Goal: Transaction & Acquisition: Purchase product/service

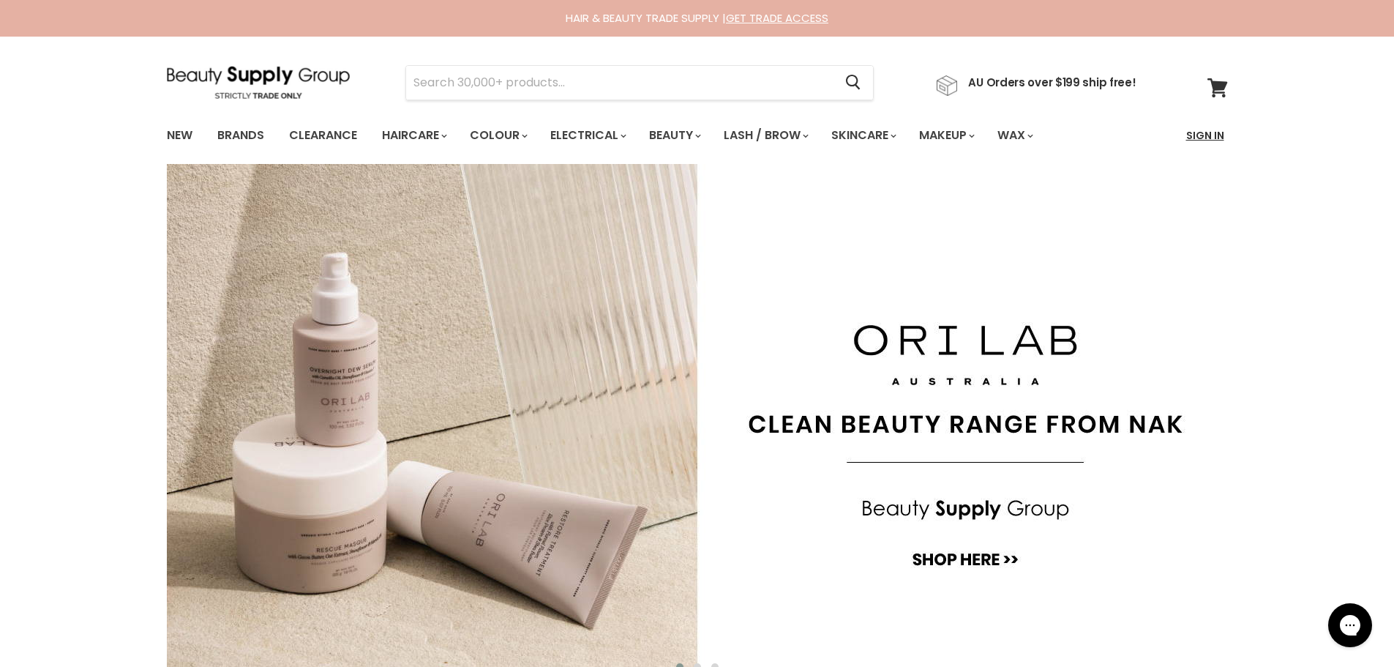
click at [1205, 128] on link "Sign In" at bounding box center [1206, 135] width 56 height 31
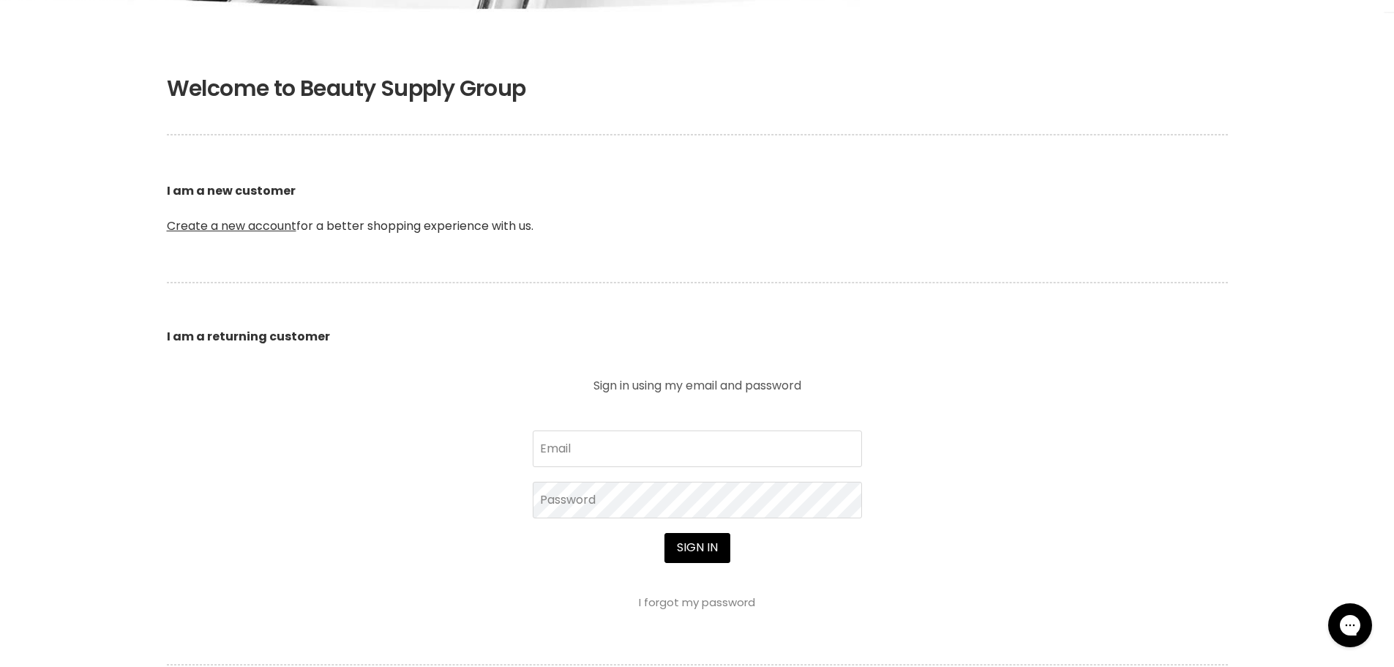
scroll to position [293, 0]
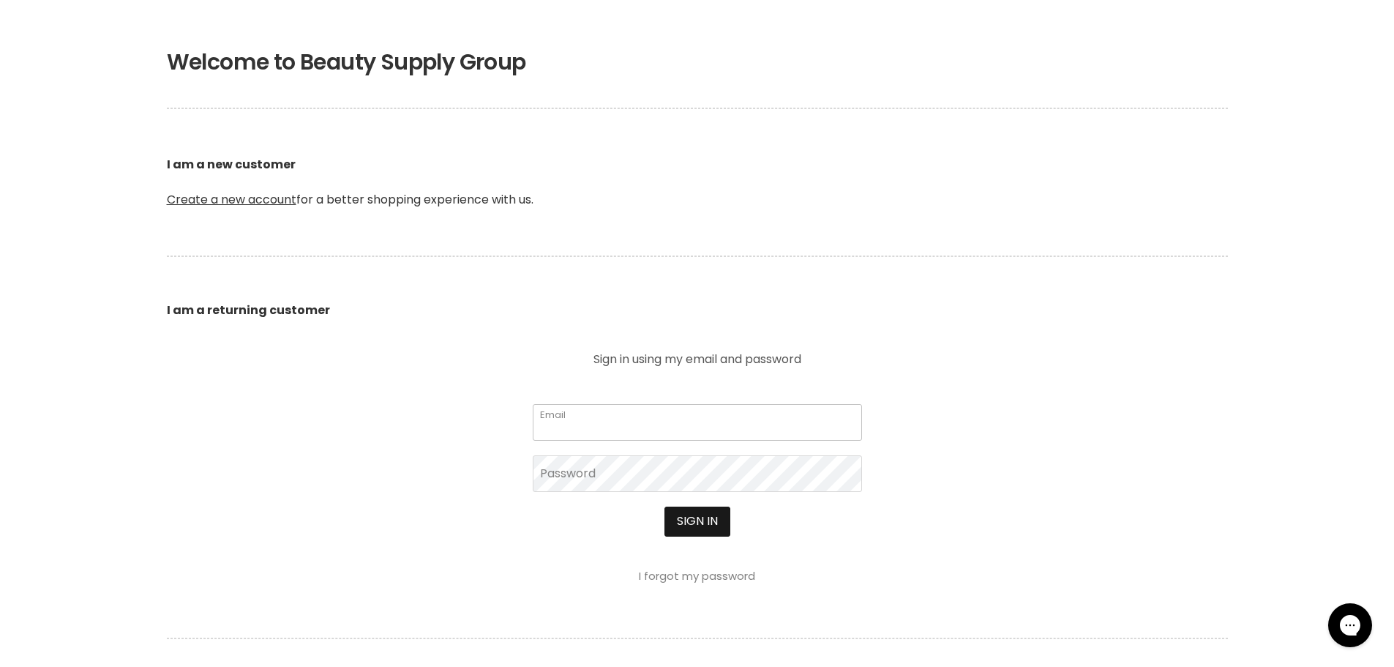
type input "k8erokx@hotmail.com"
click at [703, 513] on button "Sign in" at bounding box center [698, 521] width 66 height 29
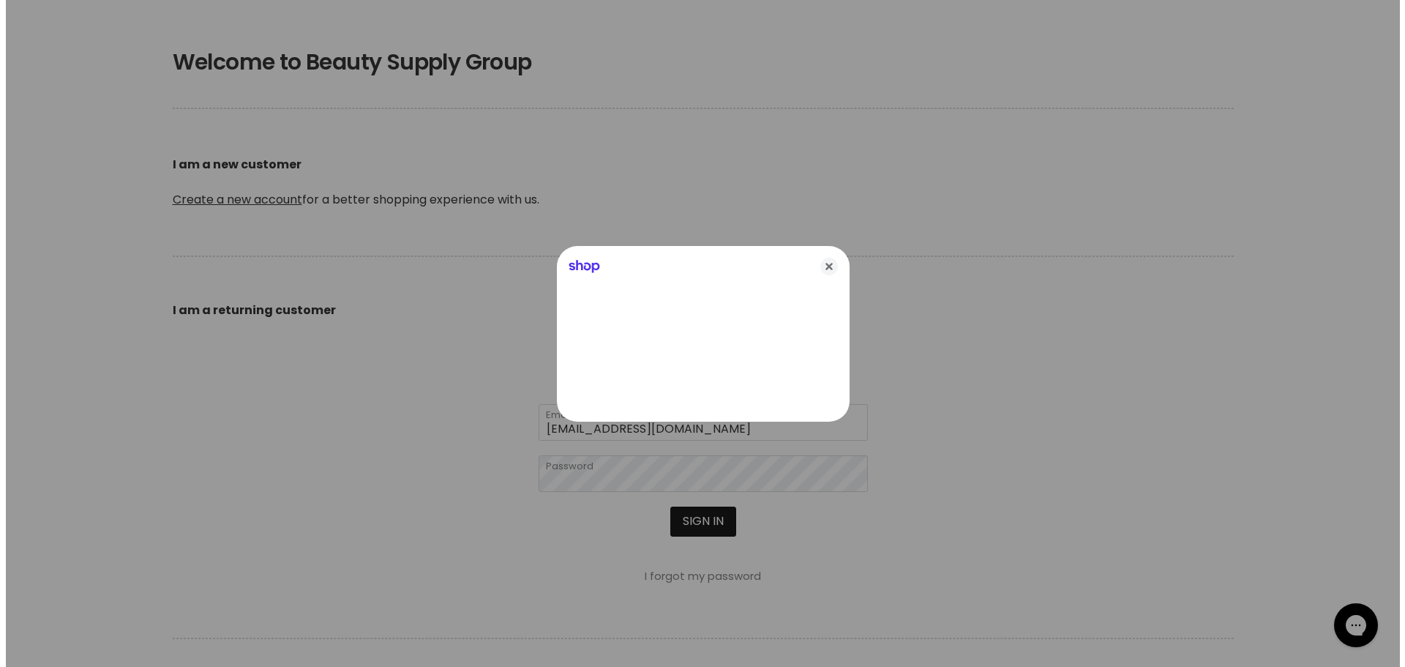
scroll to position [294, 0]
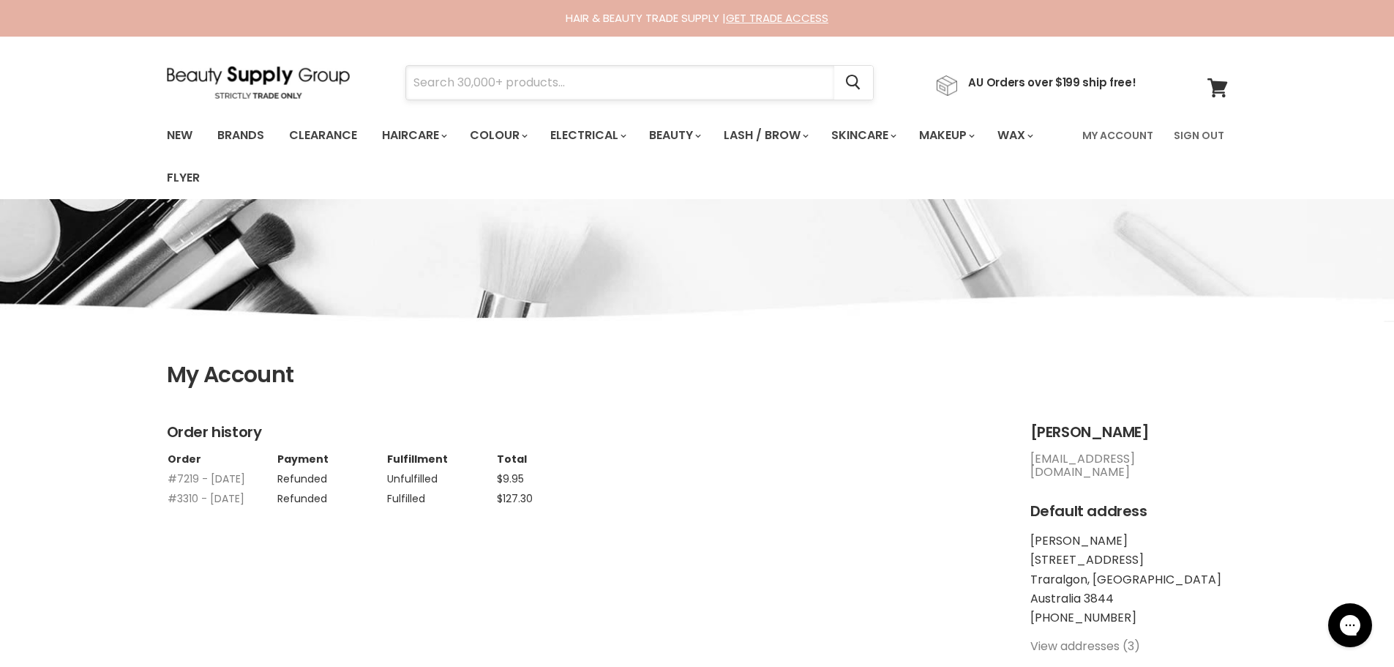
click at [489, 81] on input "Search" at bounding box center [620, 83] width 428 height 34
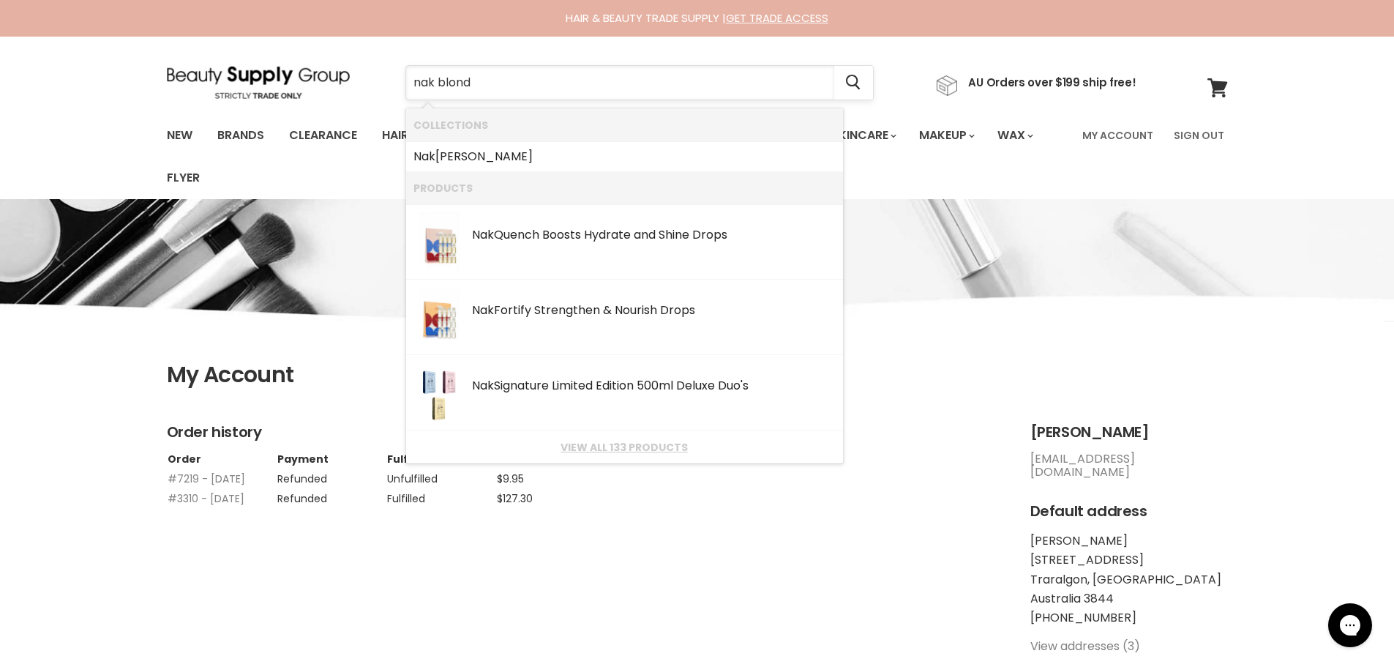
type input "nak blonde"
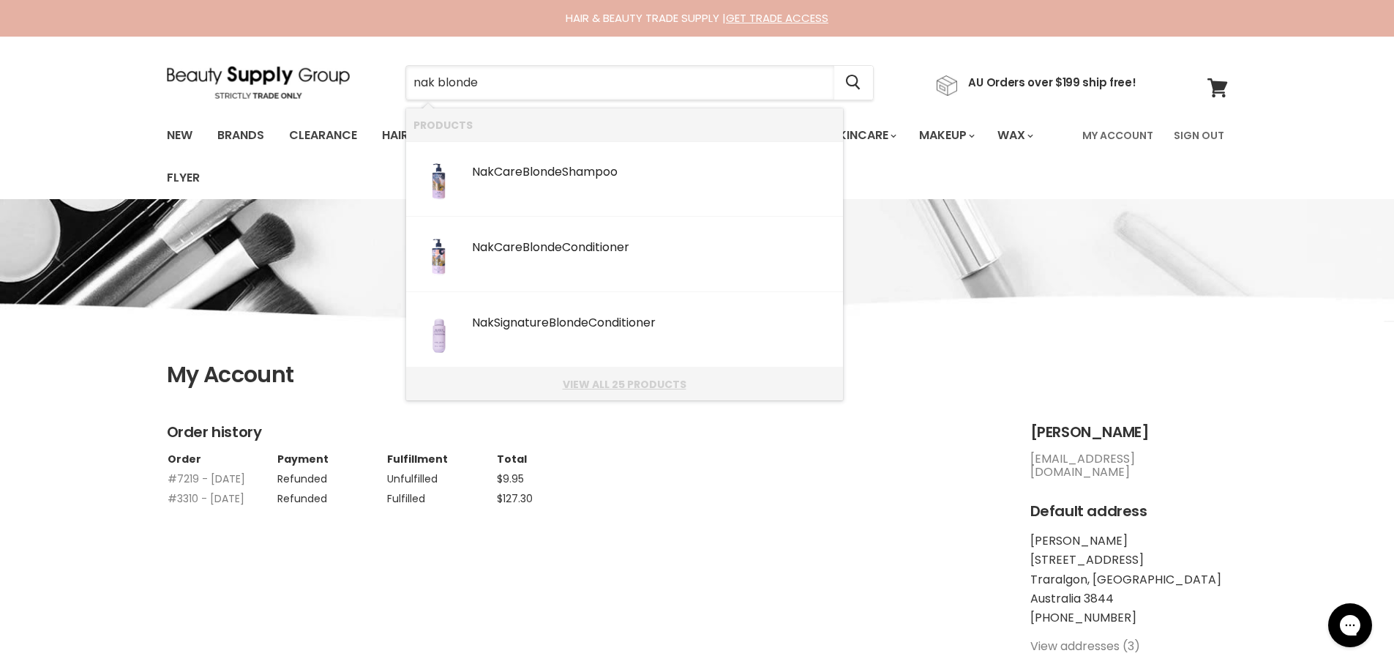
click at [580, 382] on link "View all 25 products" at bounding box center [625, 384] width 422 height 12
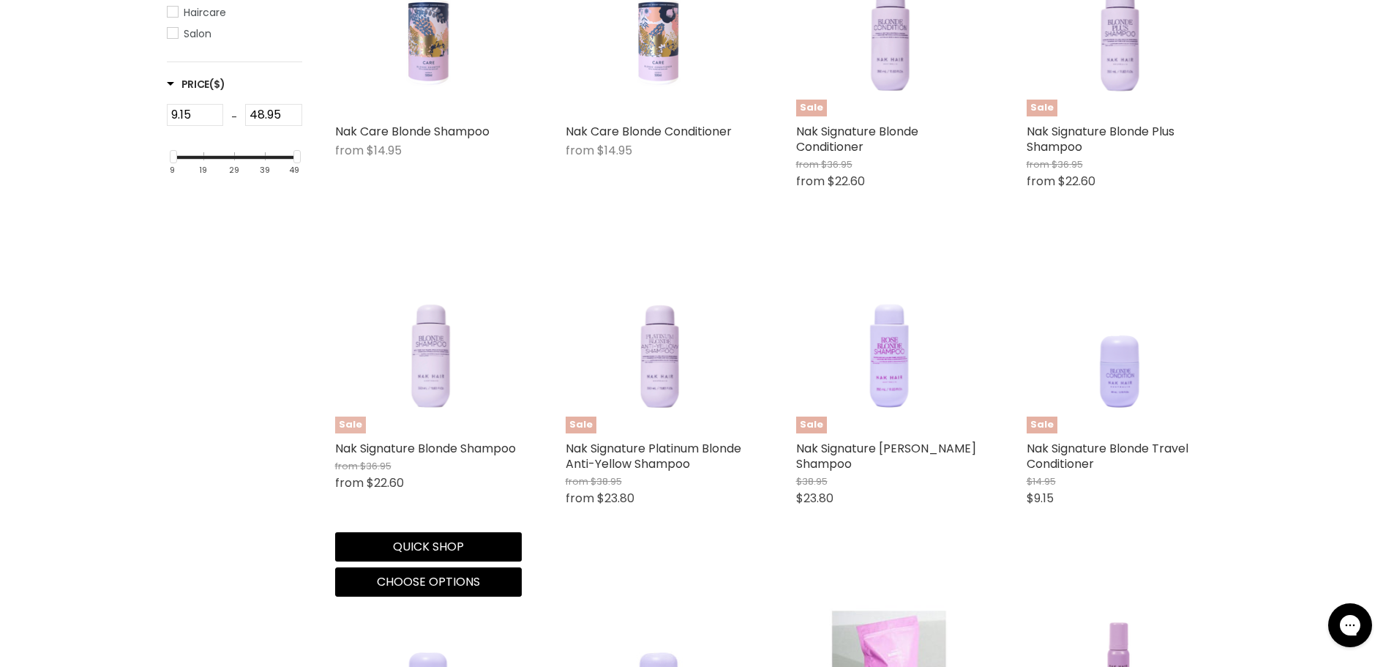
scroll to position [439, 0]
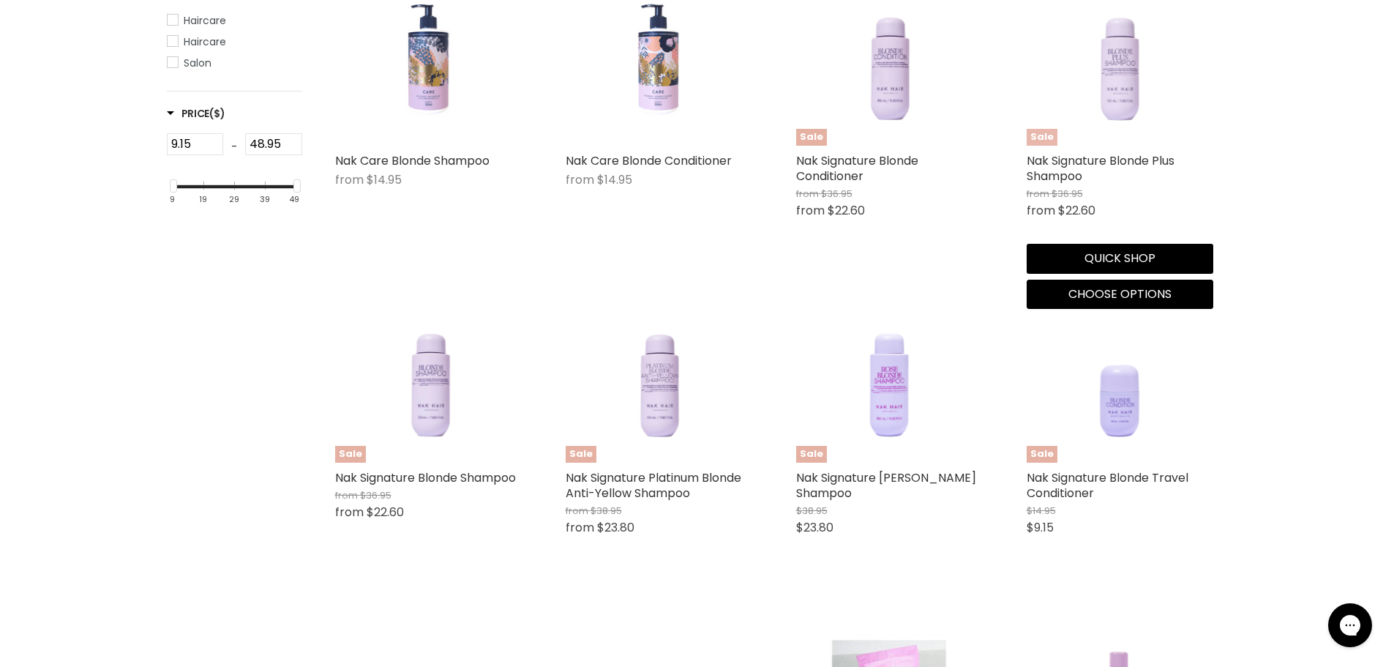
click at [1116, 90] on img "Main content" at bounding box center [1119, 52] width 149 height 187
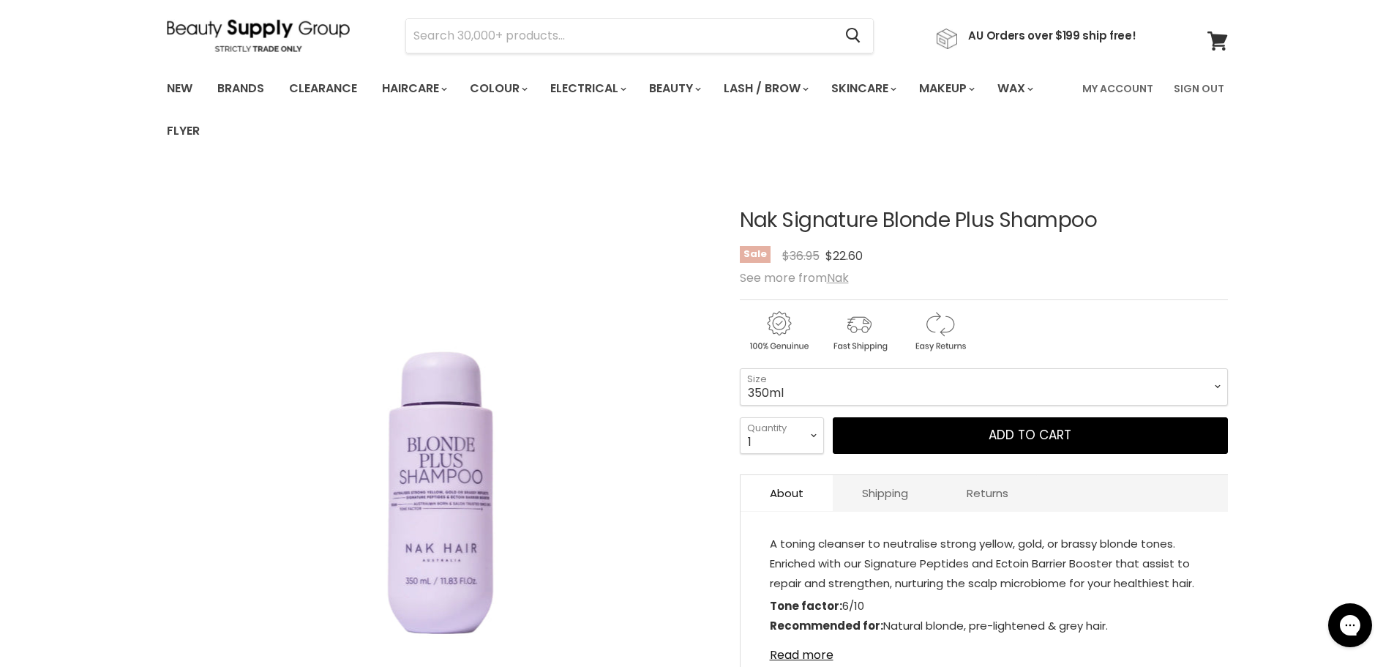
scroll to position [73, 0]
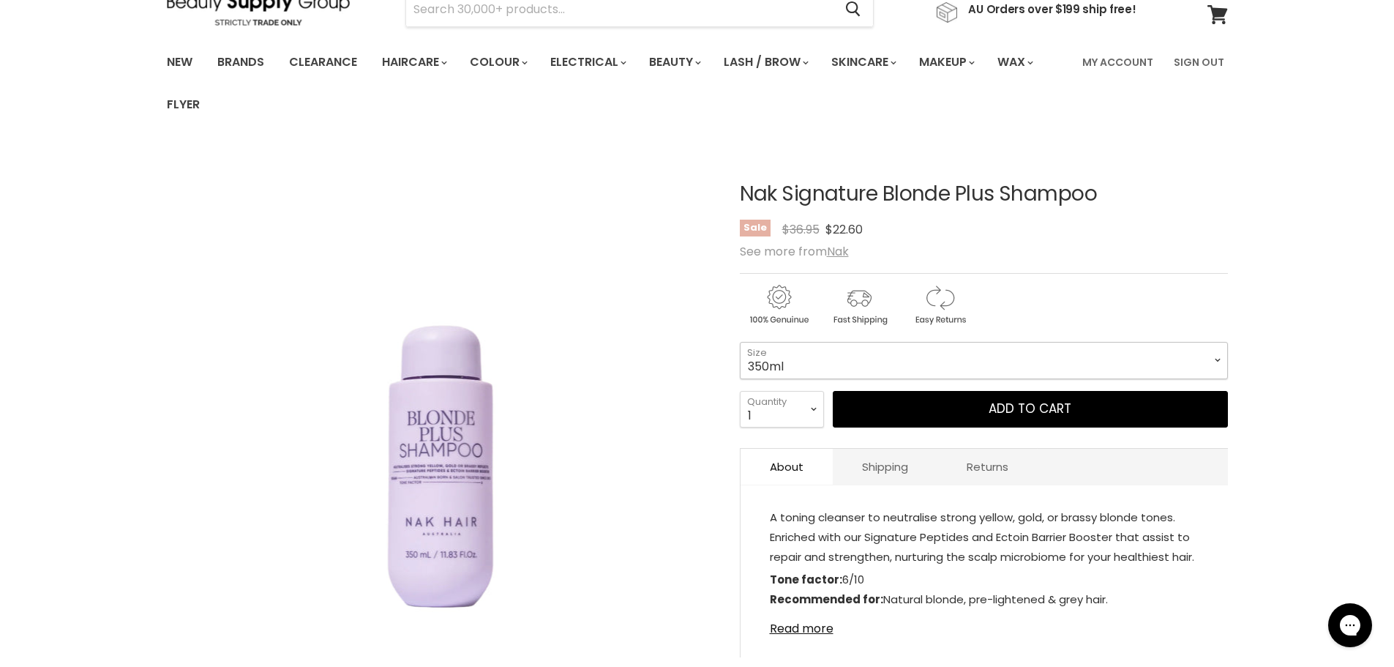
click at [1222, 354] on select "350ml 1 Litre" at bounding box center [984, 360] width 488 height 37
click at [740, 342] on select "350ml 1 Litre" at bounding box center [984, 360] width 488 height 37
select select "1 Litre"
